Goal: Complete application form

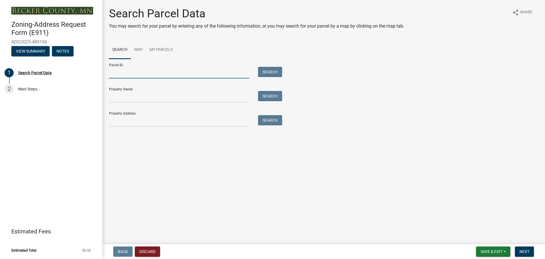
click at [164, 78] on input "Parcel ID:" at bounding box center [179, 73] width 140 height 12
click at [142, 78] on input "Parcel ID:" at bounding box center [179, 73] width 140 height 12
type input "060757571"
click at [282, 77] on button "Search" at bounding box center [270, 72] width 24 height 10
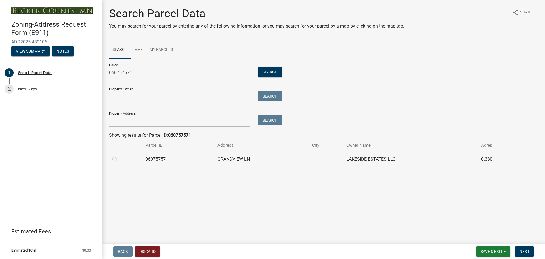
click at [119, 156] on label at bounding box center [119, 156] width 0 height 0
click at [119, 159] on input "radio" at bounding box center [121, 158] width 4 height 4
radio input "true"
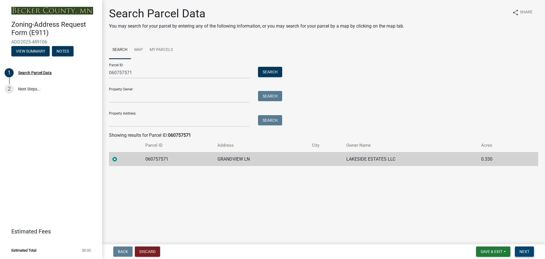
click at [521, 249] on span "Next" at bounding box center [524, 251] width 10 height 5
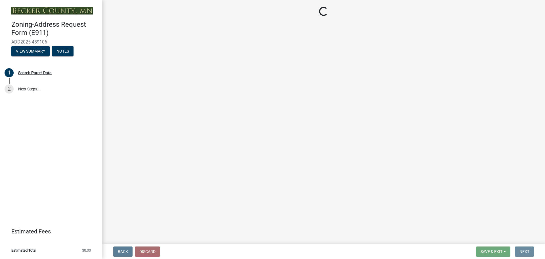
select select "88b5706e-d202-400f-81a6-4aa4d41f4d1b"
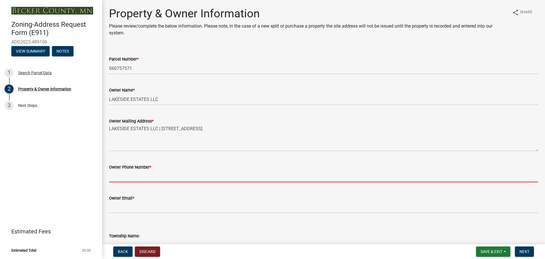
drag, startPoint x: 163, startPoint y: 222, endPoint x: 169, endPoint y: 222, distance: 5.1
click at [163, 182] on input "Owner Phone Number *" at bounding box center [323, 176] width 429 height 12
type input "0"
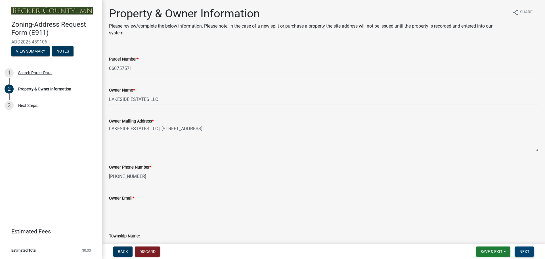
type input "701-371-3941"
click at [527, 251] on button "Next" at bounding box center [524, 251] width 19 height 10
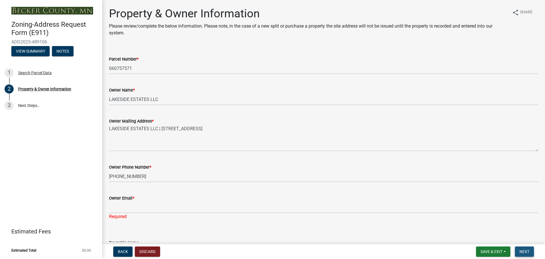
click at [525, 251] on span "Next" at bounding box center [524, 251] width 10 height 5
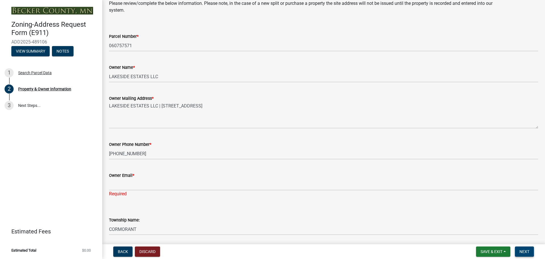
scroll to position [28, 0]
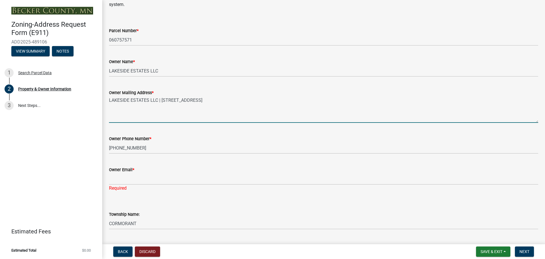
click at [151, 123] on textarea "LAKESIDE ESTATES LLC | 415 38TH ST SW SUITE E | FARGO ND 58103" at bounding box center [323, 109] width 429 height 27
drag, startPoint x: 289, startPoint y: 133, endPoint x: 103, endPoint y: 136, distance: 186.5
click at [103, 136] on div "Property & Owner Information Please review/complete the below information. Plea…" at bounding box center [323, 249] width 443 height 543
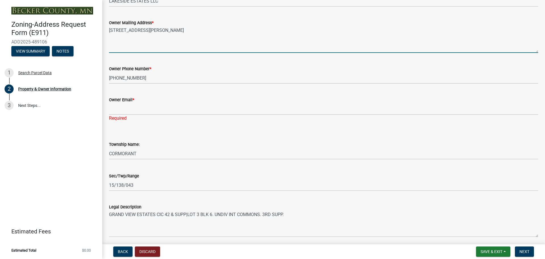
scroll to position [114, 0]
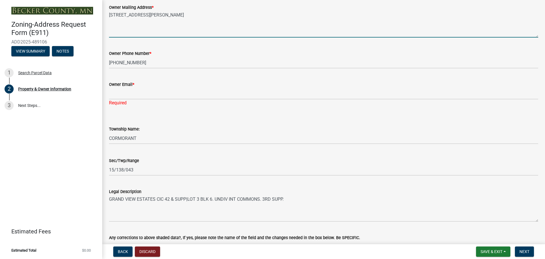
type textarea "601 Sheyenne St. Horace, ND 58047"
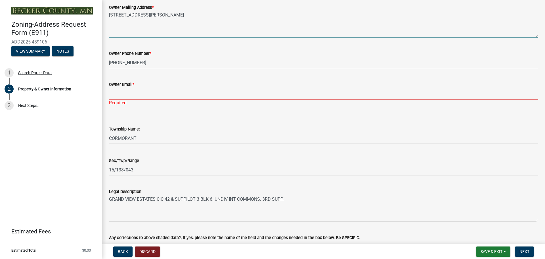
click at [154, 99] on input "Owner Email *" at bounding box center [323, 94] width 429 height 12
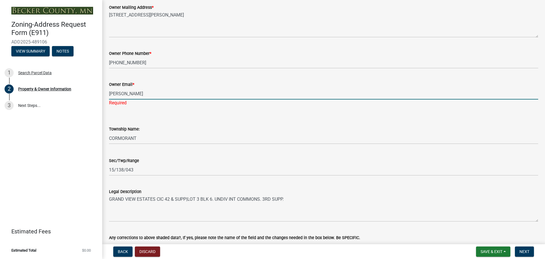
type input "stokes110@hotmail.com"
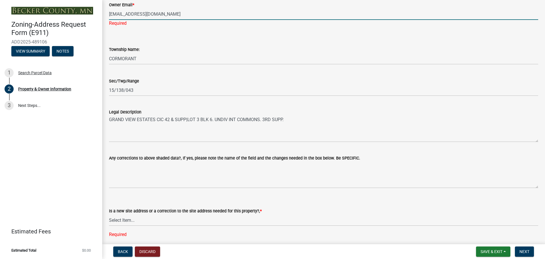
scroll to position [199, 0]
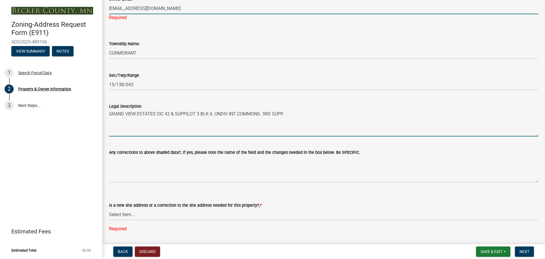
click at [179, 136] on textarea "GRAND VIEW ESTATES CIC 42 & SUPP|LOT 3 BLK 6. UNDIV INT COMMONS. 3RD SUPP." at bounding box center [323, 123] width 429 height 27
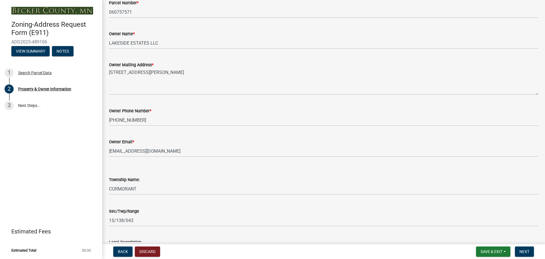
scroll to position [57, 0]
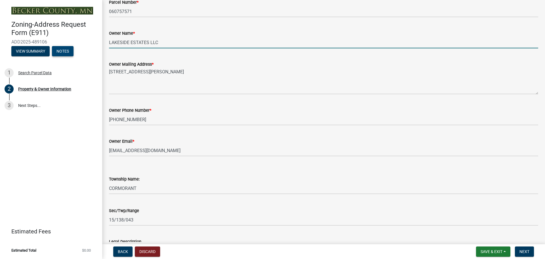
drag, startPoint x: 119, startPoint y: 68, endPoint x: 75, endPoint y: 69, distance: 44.0
click at [76, 69] on div "Zoning-Address Request Form (E911) ADD2025-489106 View Summary Notes 1 Search P…" at bounding box center [272, 129] width 545 height 259
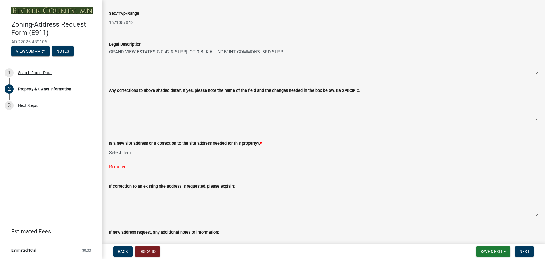
scroll to position [284, 0]
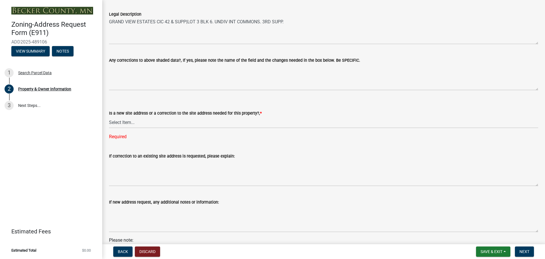
type input "Kim and Mary Stokes"
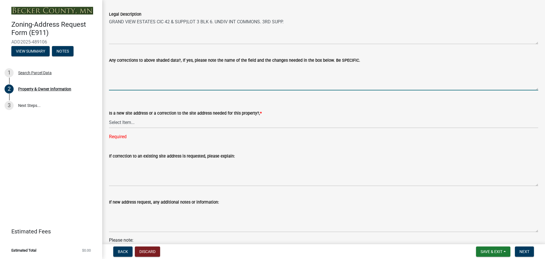
click at [185, 90] on textarea "Any corrections to above shaded data?, If yes, please note the name of the fiel…" at bounding box center [323, 77] width 429 height 27
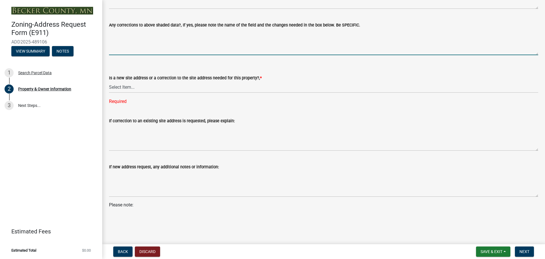
scroll to position [369, 0]
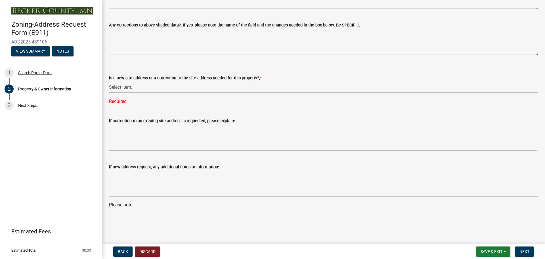
click at [196, 93] on select "Select Item... New Site Address Needed Correction to Site Address Needed I alre…" at bounding box center [323, 87] width 429 height 12
click at [111, 93] on select "Select Item... New Site Address Needed Correction to Site Address Needed I alre…" at bounding box center [323, 87] width 429 height 12
select select "089283cf-a855-4b61-bd43-ab3cb6f1e684"
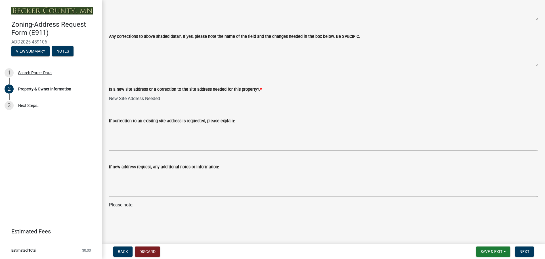
scroll to position [440, 0]
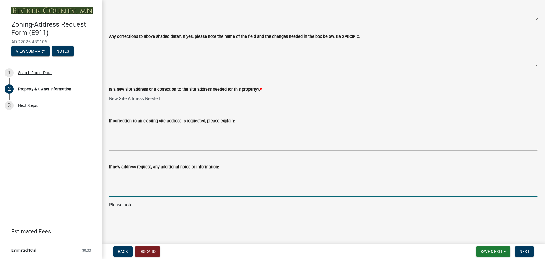
click at [147, 179] on textarea "If new address request, any additional notes or information:" at bounding box center [323, 183] width 429 height 27
click at [520, 249] on span "Next" at bounding box center [524, 251] width 10 height 5
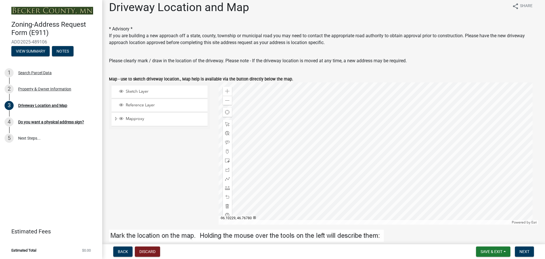
scroll to position [0, 0]
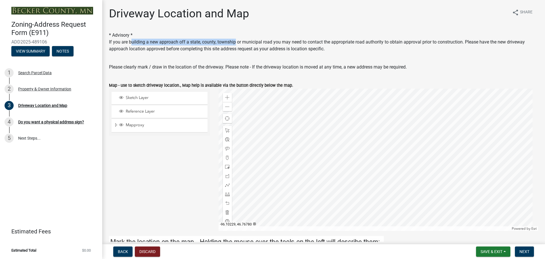
drag, startPoint x: 140, startPoint y: 55, endPoint x: 269, endPoint y: 52, distance: 128.3
click at [269, 52] on div "If you are building a new approach off a state, county, township or municipal r…" at bounding box center [323, 46] width 429 height 14
click at [264, 52] on div "If you are building a new approach off a state, county, township or municipal r…" at bounding box center [323, 46] width 429 height 14
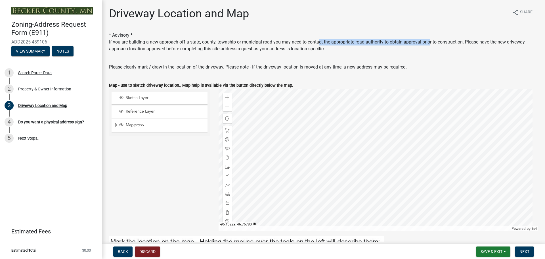
drag, startPoint x: 372, startPoint y: 54, endPoint x: 511, endPoint y: 56, distance: 138.8
click at [511, 52] on div "If you are building a new approach off a state, county, township or municipal r…" at bounding box center [323, 46] width 429 height 14
click at [133, 52] on div "If you are building a new approach off a state, county, township or municipal r…" at bounding box center [323, 46] width 429 height 14
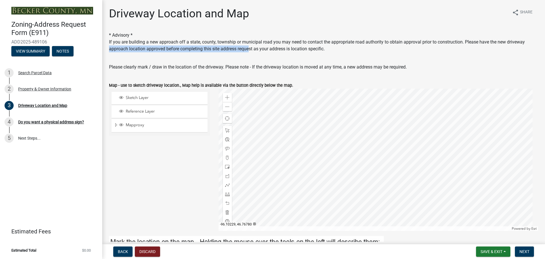
drag, startPoint x: 231, startPoint y: 62, endPoint x: 400, endPoint y: 59, distance: 168.6
click at [398, 52] on div "If you are building a new approach off a state, county, township or municipal r…" at bounding box center [323, 46] width 429 height 14
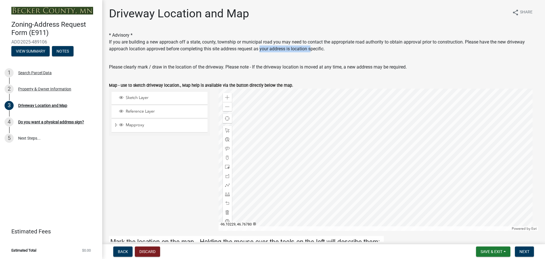
drag, startPoint x: 438, startPoint y: 62, endPoint x: 477, endPoint y: 61, distance: 38.6
click at [477, 52] on div "If you are building a new approach off a state, county, township or municipal r…" at bounding box center [323, 46] width 429 height 14
click at [317, 52] on div "If you are building a new approach off a state, county, township or municipal r…" at bounding box center [323, 46] width 429 height 14
drag, startPoint x: 335, startPoint y: 61, endPoint x: 458, endPoint y: 60, distance: 123.2
click at [458, 52] on div "If you are building a new approach off a state, county, township or municipal r…" at bounding box center [323, 46] width 429 height 14
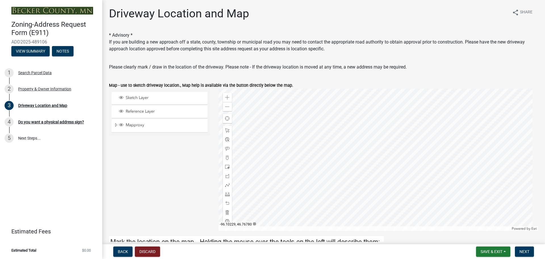
click at [280, 52] on div "If you are building a new approach off a state, county, township or municipal r…" at bounding box center [323, 46] width 429 height 14
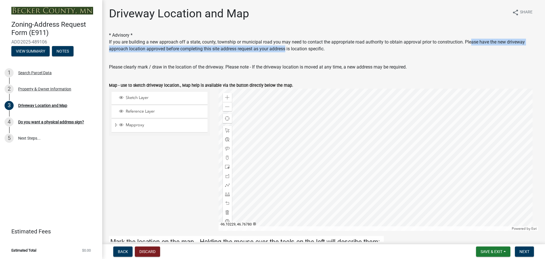
drag, startPoint x: 153, startPoint y: 62, endPoint x: 444, endPoint y: 60, distance: 291.2
click at [444, 52] on div "If you are building a new approach off a state, county, township or municipal r…" at bounding box center [323, 46] width 429 height 14
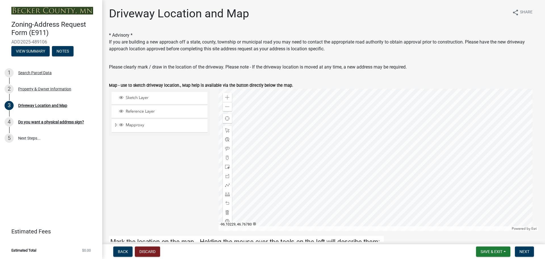
click at [352, 45] on div "* Advisory * If you are building a new approach off a state, county, township o…" at bounding box center [323, 42] width 429 height 20
drag, startPoint x: 255, startPoint y: 60, endPoint x: 298, endPoint y: 61, distance: 42.3
click at [298, 52] on div "If you are building a new approach off a state, county, township or municipal r…" at bounding box center [323, 46] width 429 height 14
click at [308, 52] on div "If you are building a new approach off a state, county, township or municipal r…" at bounding box center [323, 46] width 429 height 14
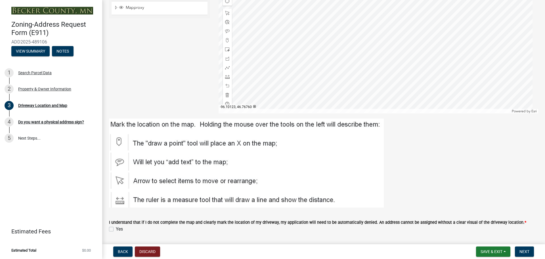
scroll to position [80, 0]
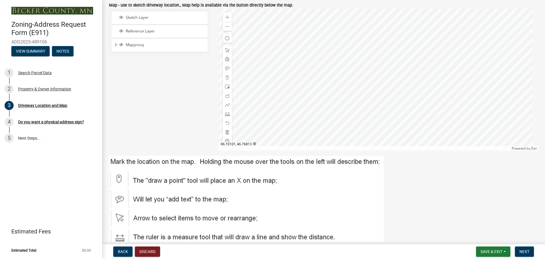
click at [366, 78] on div at bounding box center [379, 80] width 320 height 142
click at [227, 52] on span at bounding box center [227, 50] width 5 height 5
click at [227, 80] on span at bounding box center [227, 77] width 5 height 5
click at [363, 77] on div at bounding box center [379, 80] width 320 height 142
click at [365, 81] on div at bounding box center [379, 80] width 320 height 142
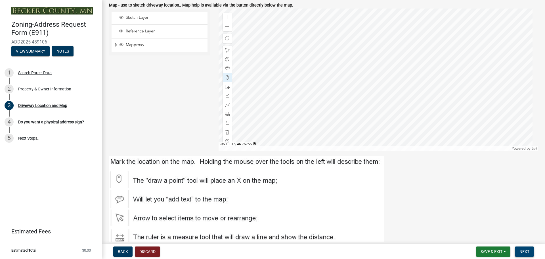
click at [520, 249] on span "Next" at bounding box center [524, 251] width 10 height 5
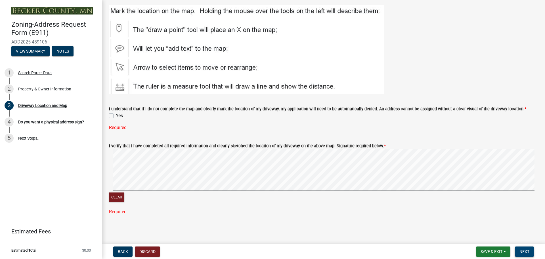
scroll to position [279, 0]
click at [116, 112] on label "Yes" at bounding box center [119, 115] width 7 height 7
click at [116, 112] on input "Yes" at bounding box center [118, 114] width 4 height 4
checkbox input "true"
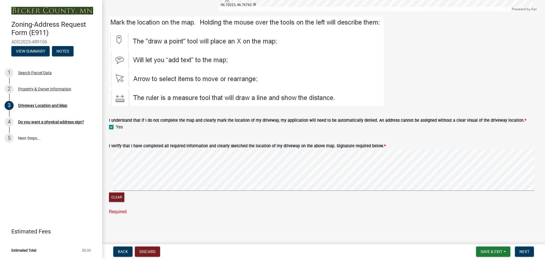
scroll to position [250, 0]
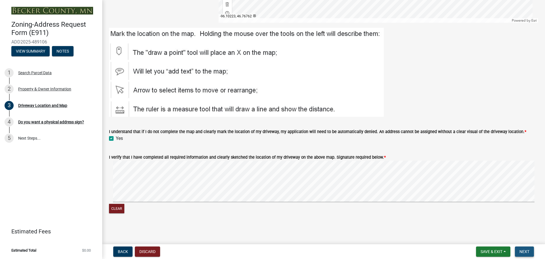
click at [520, 249] on span "Next" at bounding box center [524, 251] width 10 height 5
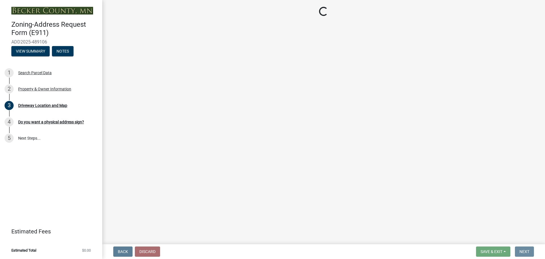
scroll to position [0, 0]
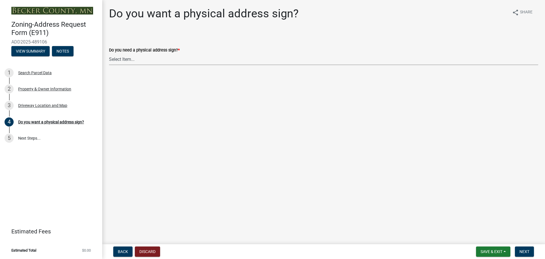
click at [133, 65] on select "Select Item... No sign needed. Please just email me my new address. Yes, I need…" at bounding box center [323, 59] width 429 height 12
click at [111, 65] on select "Select Item... No sign needed. Please just email me my new address. Yes, I need…" at bounding box center [323, 59] width 429 height 12
select select "e0d83106-b8a0-4213-8b37-9ca0094bb326"
click at [519, 249] on span "Next" at bounding box center [524, 251] width 10 height 5
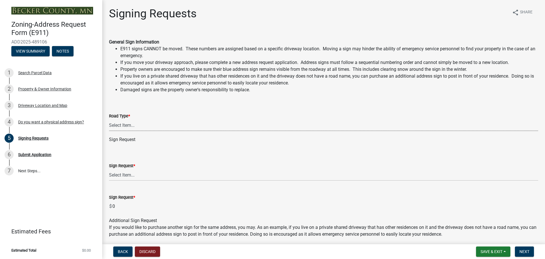
click at [137, 131] on select "Select Item... Private Easement Public / Township County State 4 Lane Highway" at bounding box center [323, 125] width 429 height 12
click at [111, 131] on select "Select Item... Private Easement Public / Township County State 4 Lane Highway" at bounding box center [323, 125] width 429 height 12
select select "760fcb49-d2e5-46dc-9698-fa85ee8719bd"
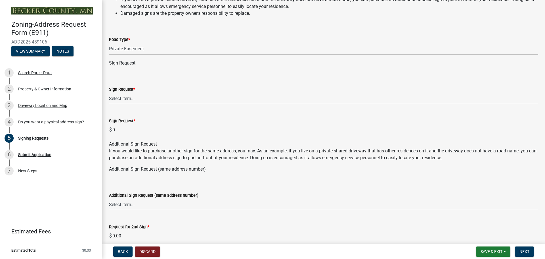
scroll to position [85, 0]
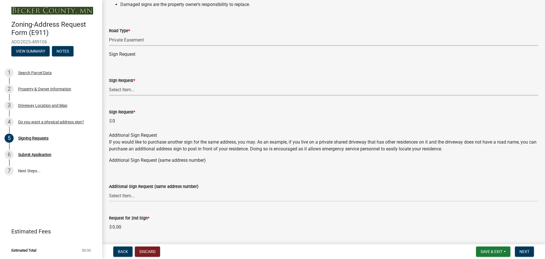
click at [129, 95] on select "Select Item... $12 - I only need a post (no sign or installation). $25 - I only…" at bounding box center [323, 90] width 429 height 12
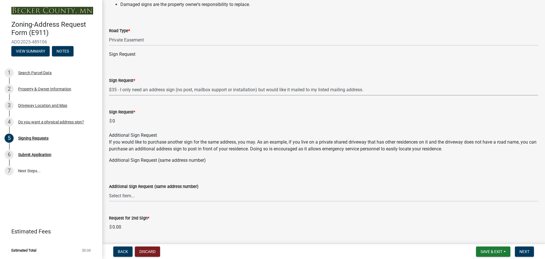
click at [111, 95] on select "Select Item... $12 - I only need a post (no sign or installation). $25 - I only…" at bounding box center [323, 90] width 429 height 12
select select "1daeb6ce-ac35-40f7-9378-cc9c01f8298c"
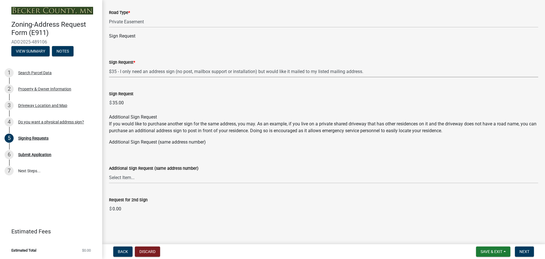
scroll to position [210, 0]
click at [519, 249] on span "Next" at bounding box center [524, 251] width 10 height 5
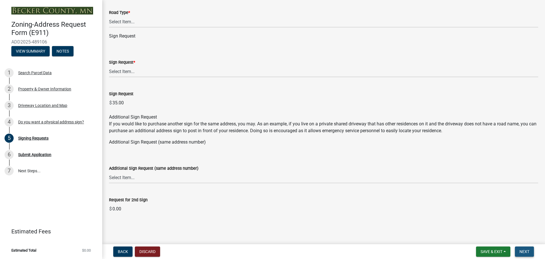
scroll to position [0, 0]
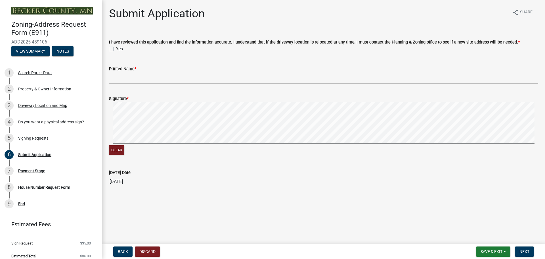
click at [116, 52] on label "Yes" at bounding box center [119, 48] width 7 height 7
click at [116, 49] on input "Yes" at bounding box center [118, 47] width 4 height 4
checkbox input "true"
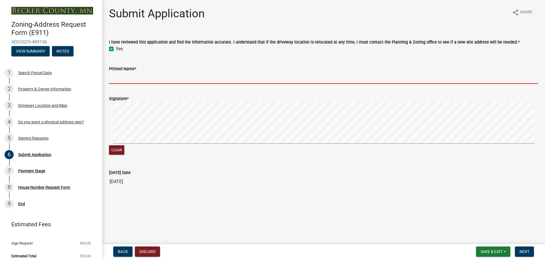
click at [148, 84] on input "Printed Name *" at bounding box center [323, 78] width 429 height 12
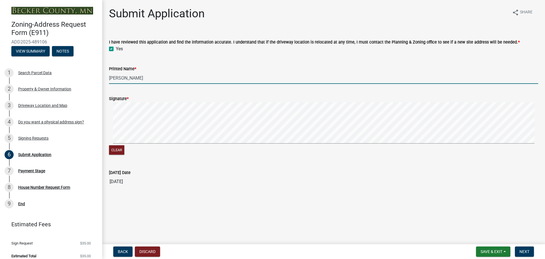
type input "Chelsey Johnson"
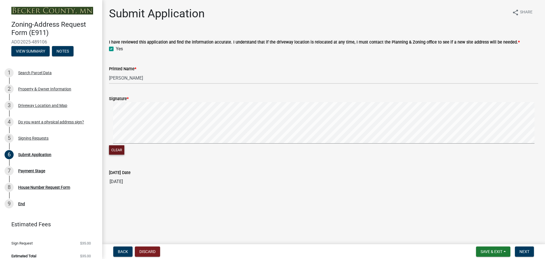
scroll to position [13, 0]
click at [520, 251] on span "Next" at bounding box center [524, 251] width 10 height 5
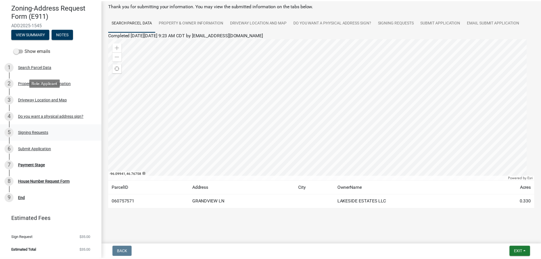
scroll to position [111, 0]
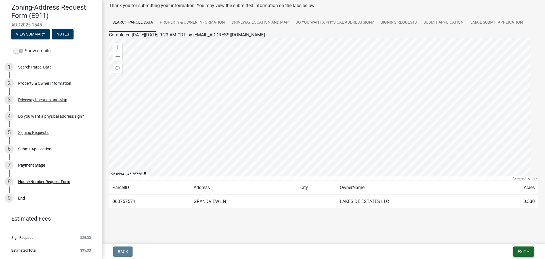
click at [518, 249] on span "Exit" at bounding box center [522, 251] width 8 height 5
click at [503, 229] on button "Save & Exit" at bounding box center [510, 234] width 45 height 14
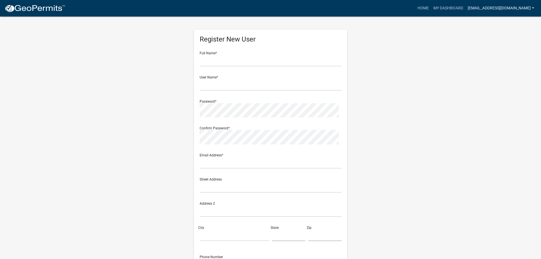
click at [517, 7] on link "husebyhomesnd@gmail.com" at bounding box center [500, 8] width 71 height 11
click at [511, 30] on link "Account" at bounding box center [513, 23] width 45 height 14
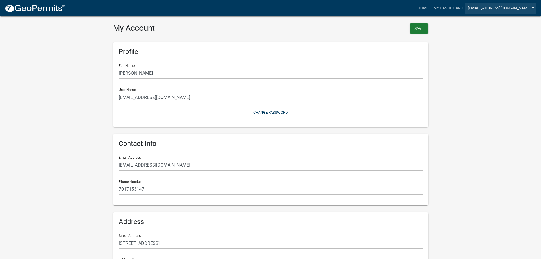
click at [510, 9] on link "husebyhomesnd@gmail.com" at bounding box center [500, 8] width 71 height 11
click at [431, 10] on link "My Dashboard" at bounding box center [448, 8] width 34 height 11
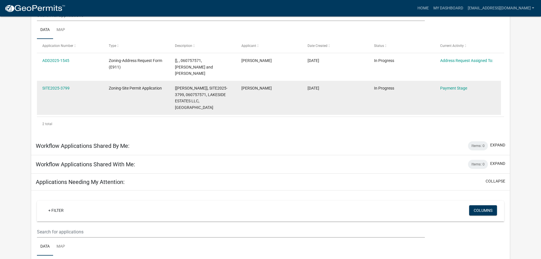
scroll to position [75, 0]
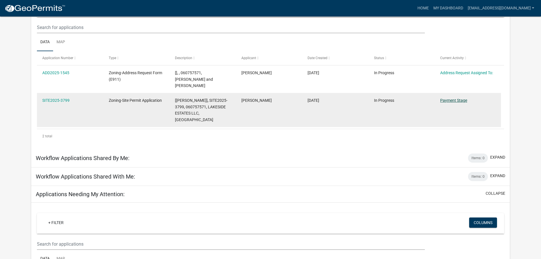
click at [448, 102] on link "Payment Stage" at bounding box center [453, 100] width 27 height 5
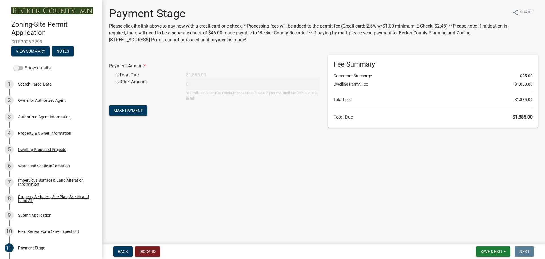
click at [119, 76] on input "radio" at bounding box center [117, 75] width 4 height 4
radio input "true"
type input "1885"
click at [133, 113] on span "Make Payment" at bounding box center [128, 110] width 29 height 5
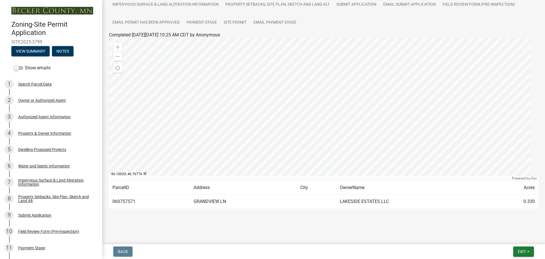
scroll to position [97, 0]
click at [316, 112] on div at bounding box center [323, 109] width 429 height 142
